Goal: Subscribe to service/newsletter

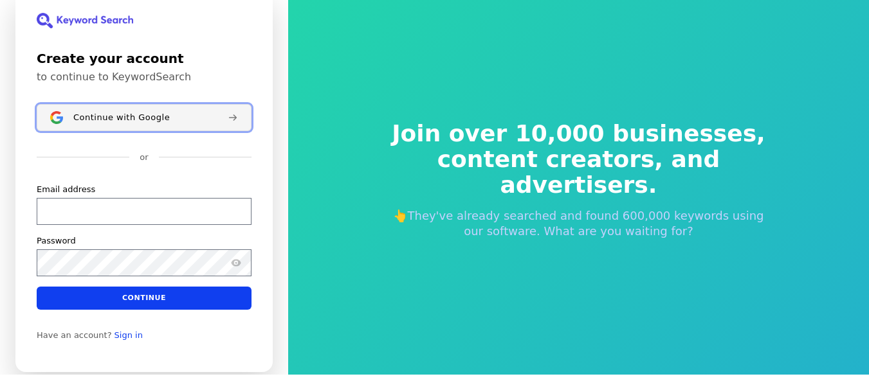
click at [146, 122] on span "Continue with Google" at bounding box center [121, 117] width 96 height 10
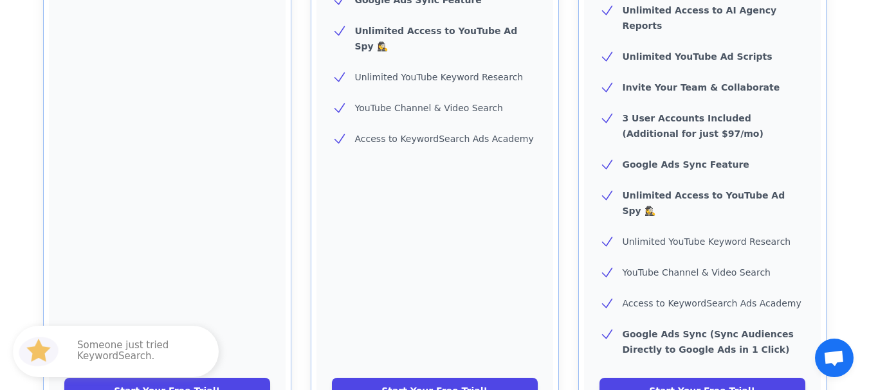
scroll to position [529, 0]
